Goal: Task Accomplishment & Management: Manage account settings

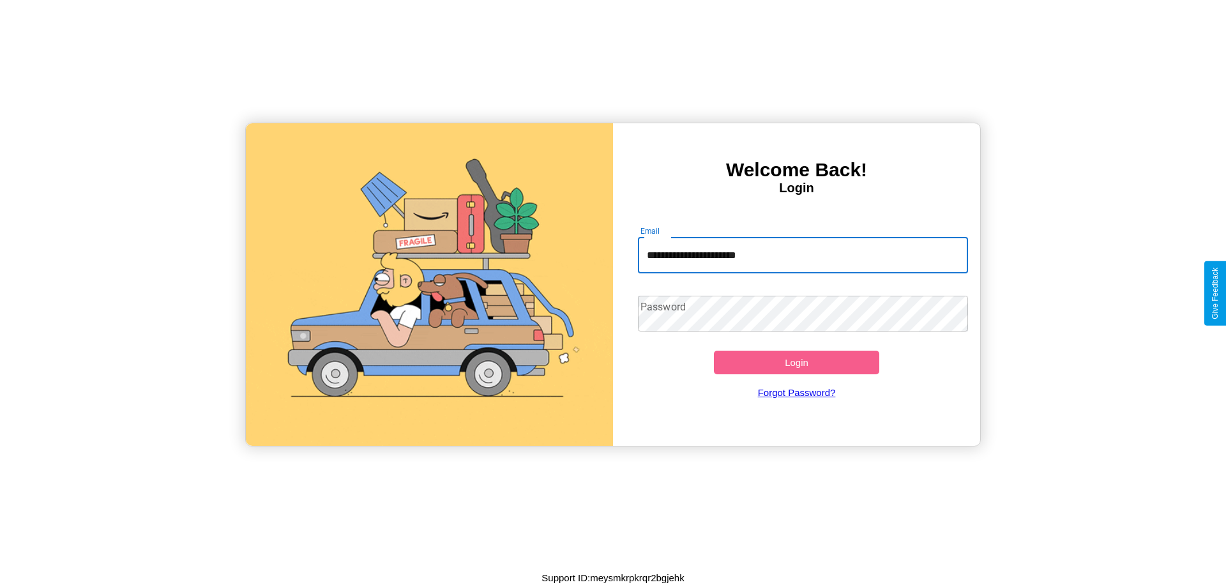
type input "**********"
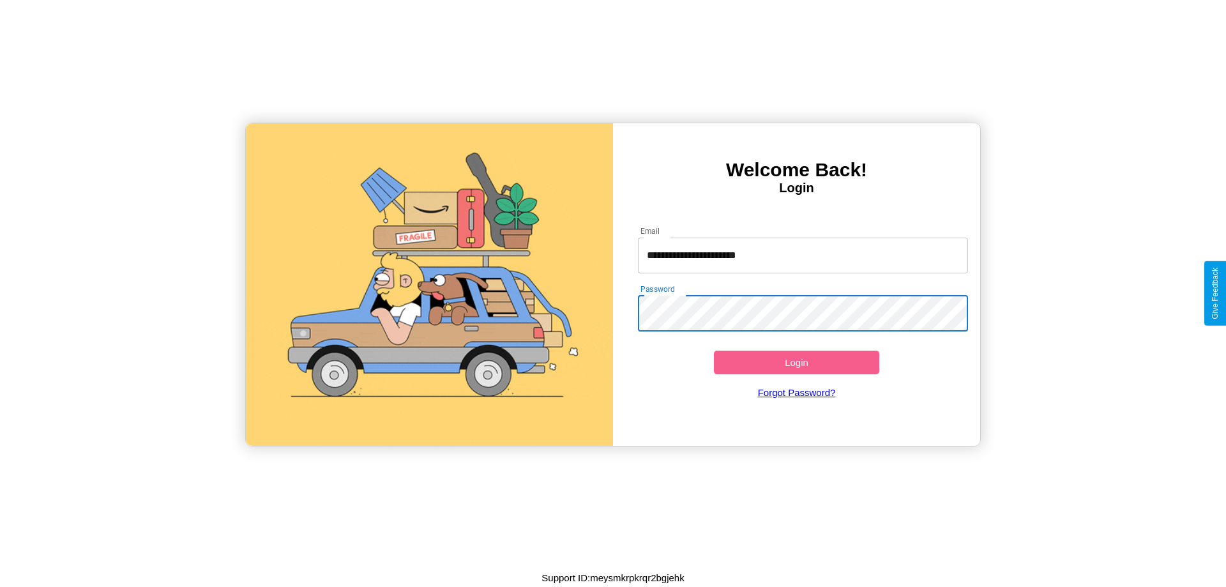
click at [796, 362] on button "Login" at bounding box center [796, 363] width 165 height 24
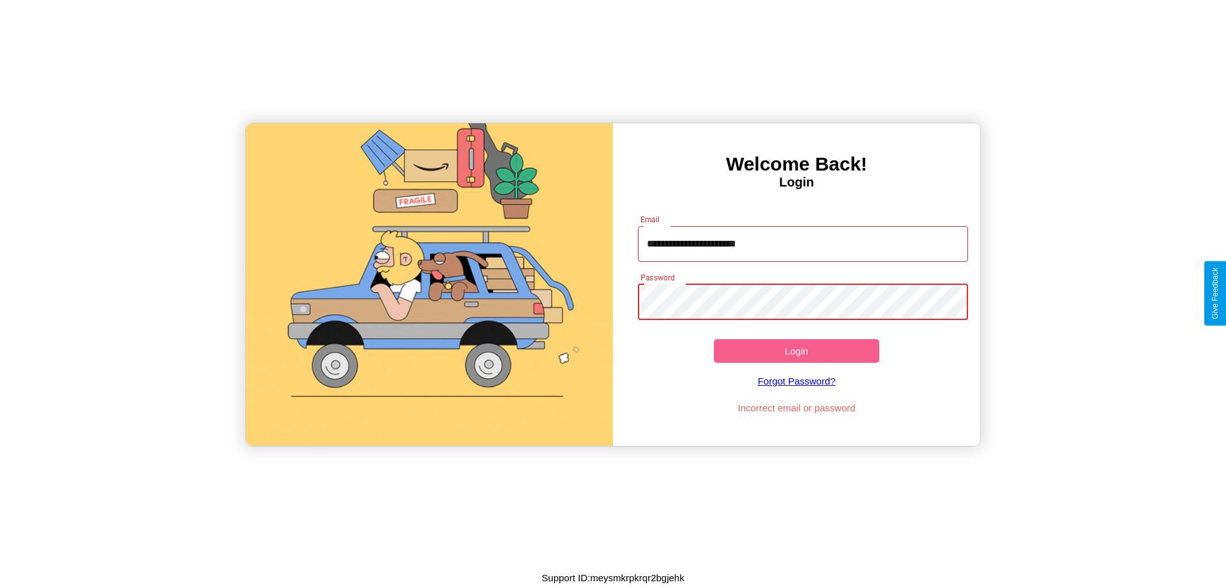
click at [796, 351] on button "Login" at bounding box center [796, 351] width 165 height 24
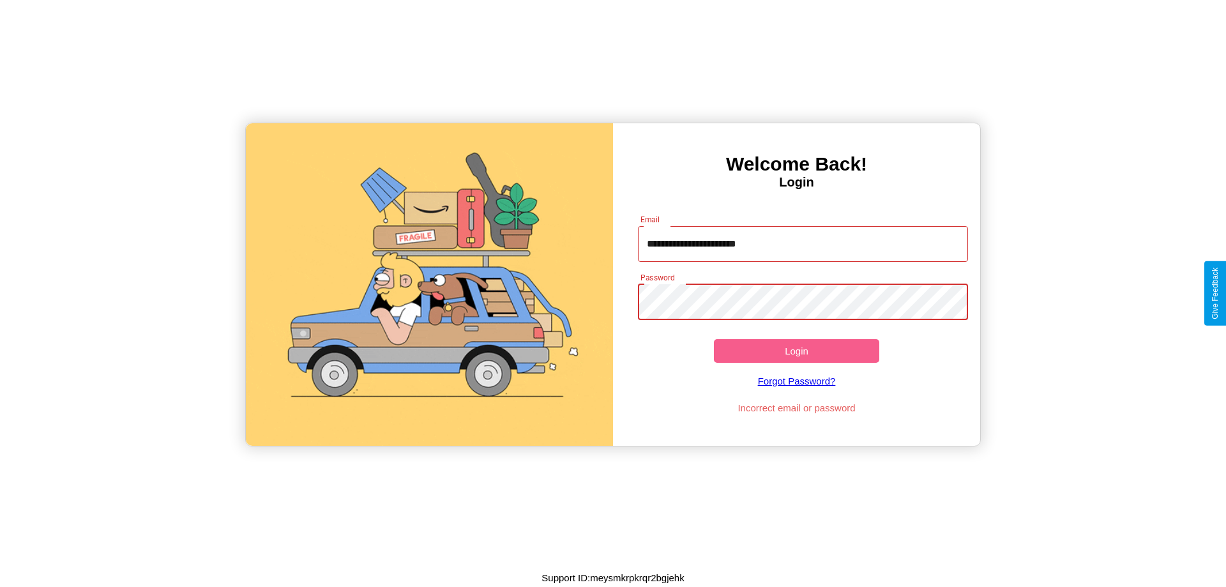
click at [796, 351] on button "Login" at bounding box center [796, 351] width 165 height 24
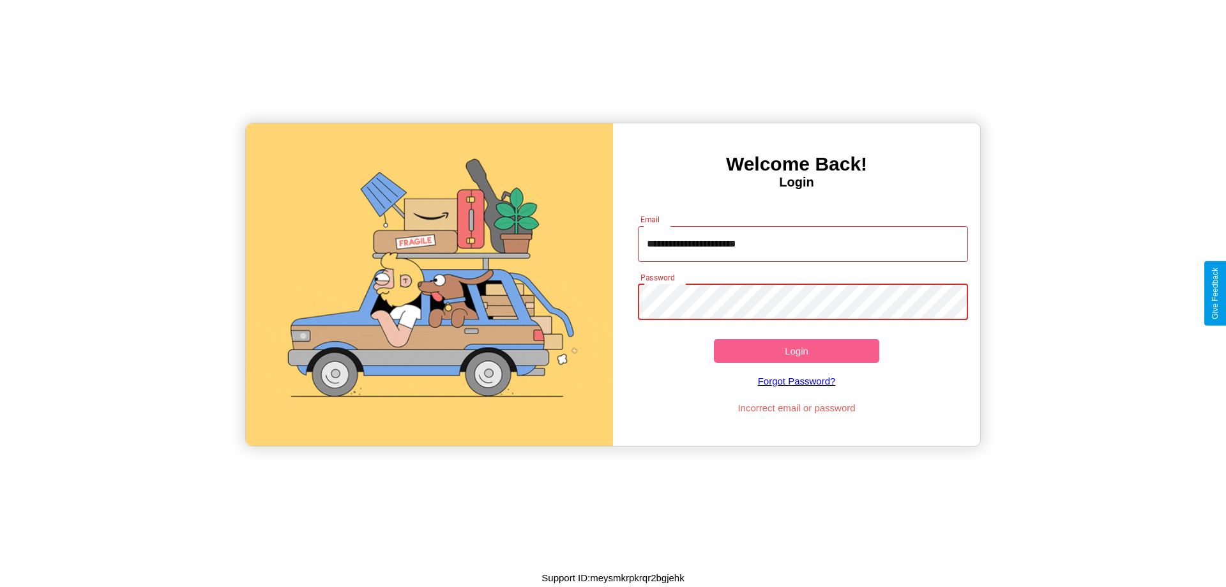
click at [796, 351] on button "Login" at bounding box center [796, 351] width 165 height 24
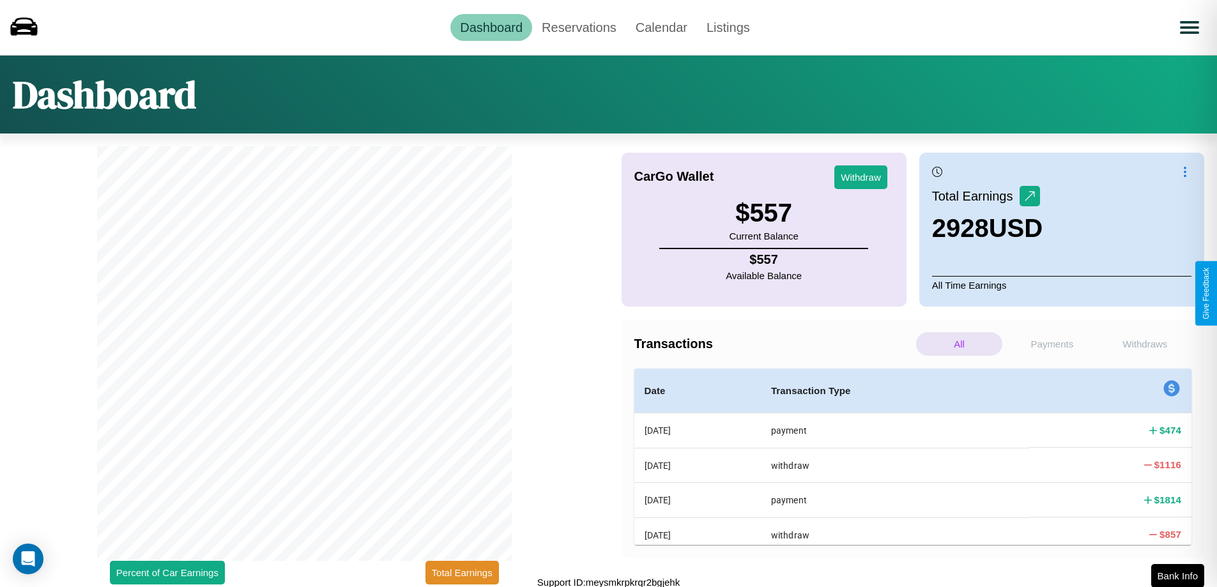
scroll to position [4, 0]
